Goal: Task Accomplishment & Management: Use online tool/utility

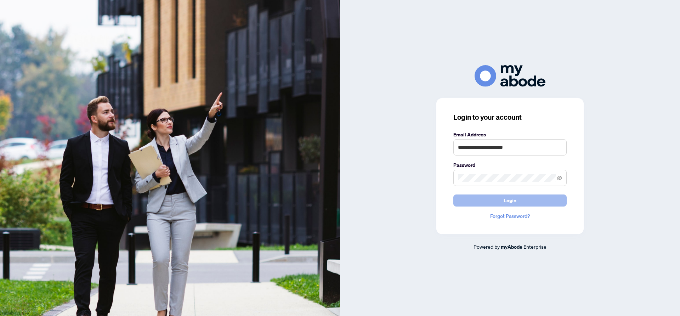
click at [527, 199] on button "Login" at bounding box center [509, 200] width 113 height 12
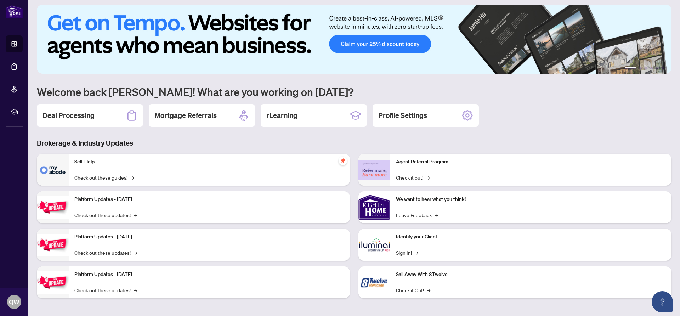
scroll to position [5, 0]
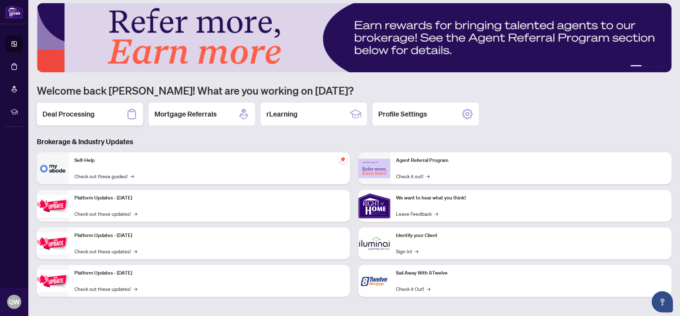
click at [78, 115] on h2 "Deal Processing" at bounding box center [68, 114] width 52 height 10
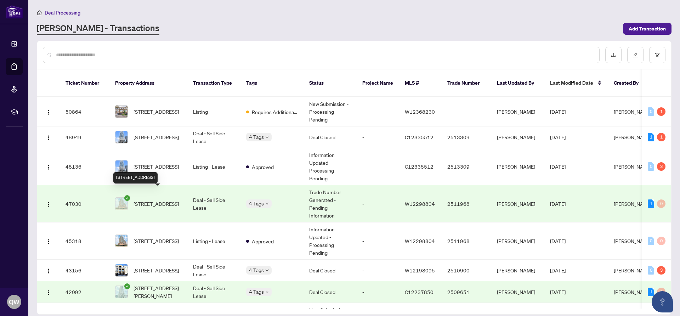
click at [168, 200] on span "[STREET_ADDRESS]" at bounding box center [156, 204] width 45 height 8
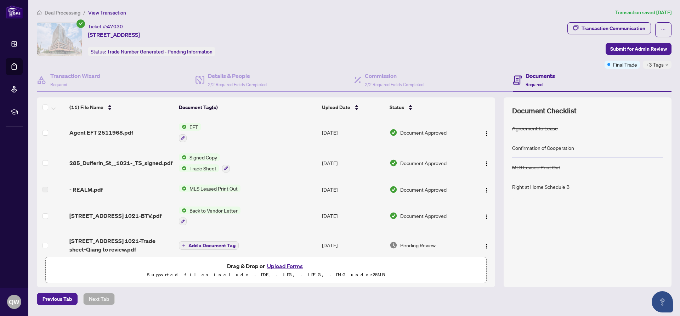
click at [200, 169] on span "Trade Sheet" at bounding box center [203, 168] width 33 height 8
click at [413, 163] on span "Document Approved" at bounding box center [423, 163] width 46 height 8
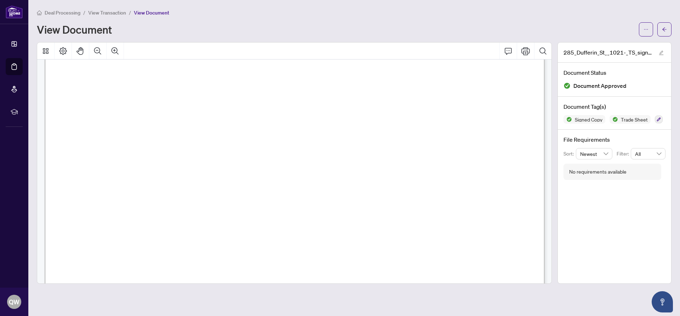
scroll to position [178, 0]
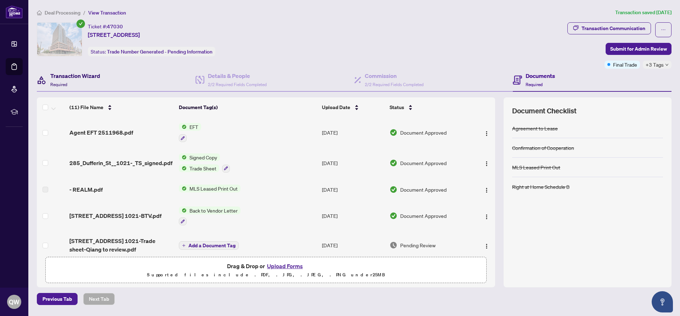
click at [85, 74] on h4 "Transaction Wizard" at bounding box center [75, 76] width 50 height 8
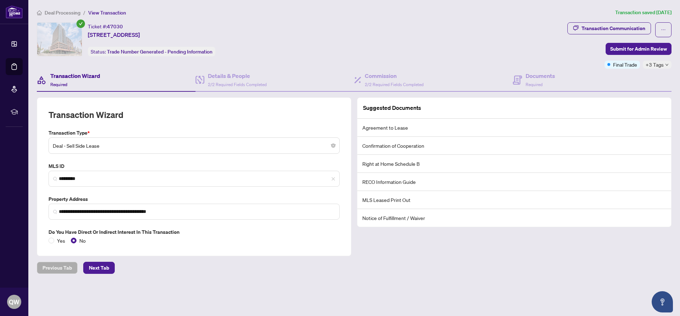
click at [58, 12] on span "Deal Processing" at bounding box center [63, 13] width 36 height 6
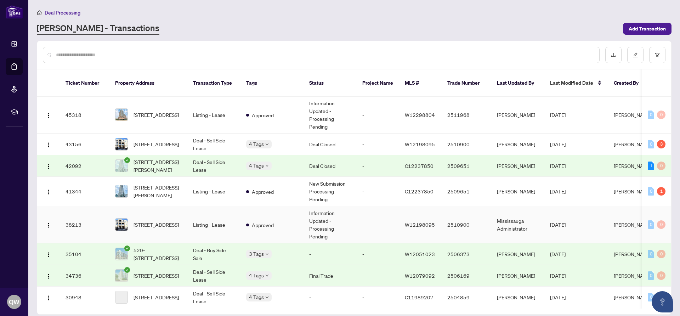
scroll to position [161, 0]
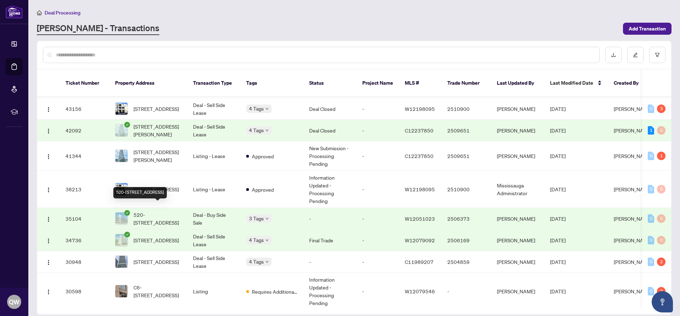
click at [151, 211] on span "520-[STREET_ADDRESS]" at bounding box center [158, 219] width 48 height 16
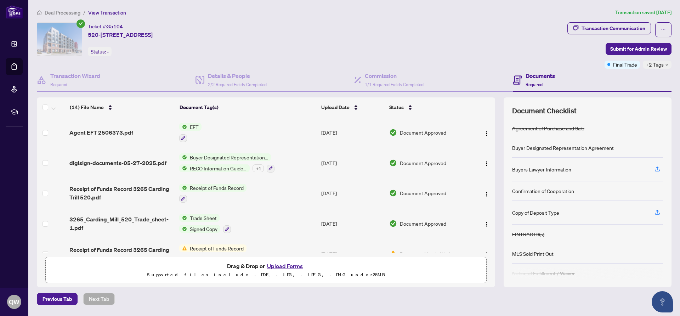
click at [210, 217] on span "Trade Sheet" at bounding box center [203, 218] width 33 height 8
click at [410, 222] on span "Document Approved" at bounding box center [423, 224] width 46 height 8
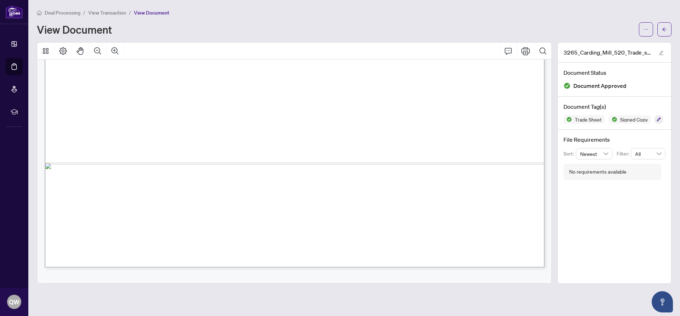
scroll to position [268, 0]
